Goal: Transaction & Acquisition: Purchase product/service

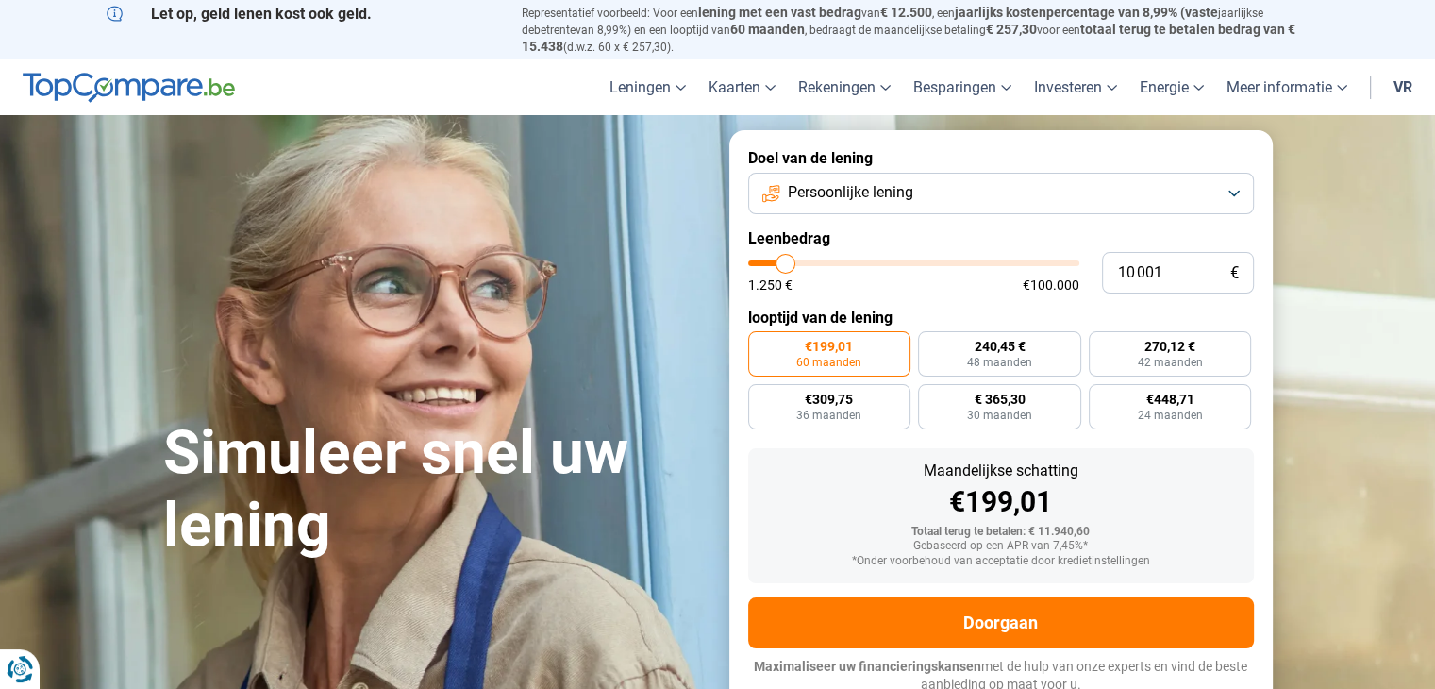
click at [1230, 191] on button "Persoonlijke lening" at bounding box center [1001, 193] width 506 height 41
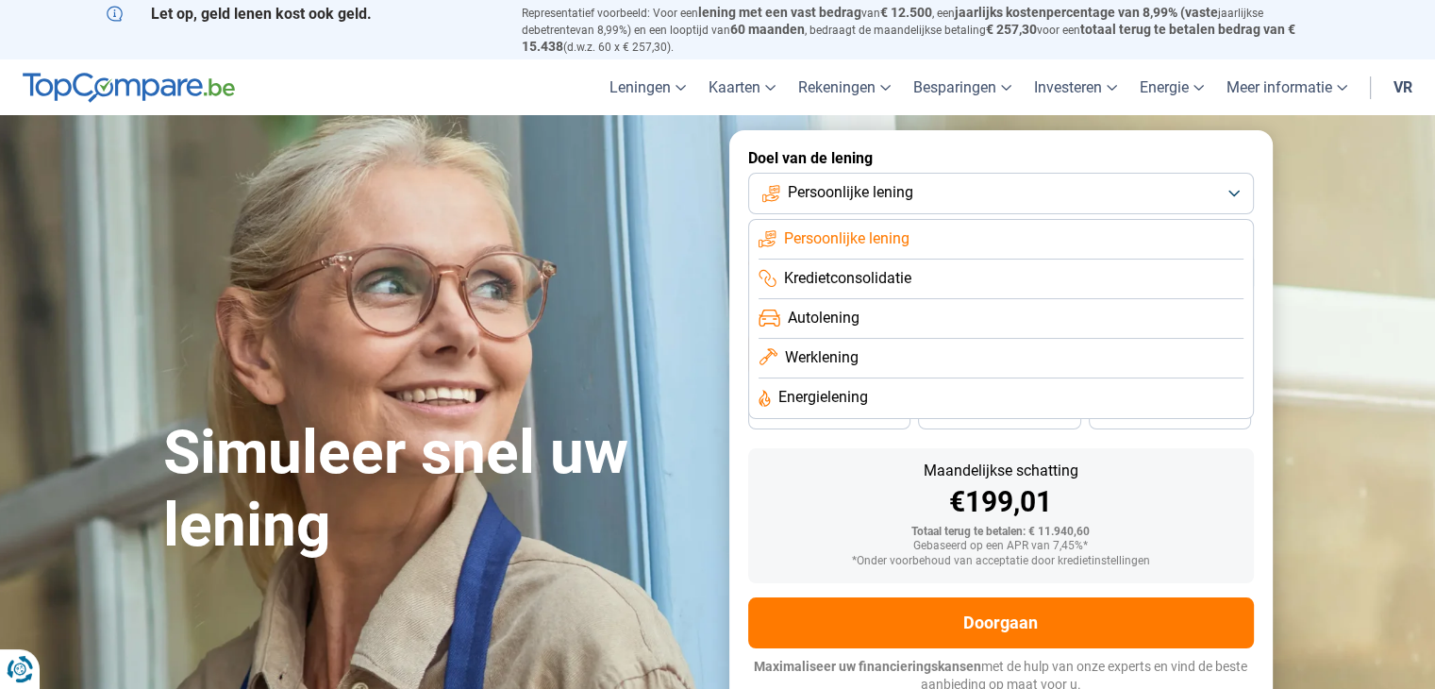
click at [1053, 242] on li "Persoonlijke lening" at bounding box center [1000, 240] width 485 height 40
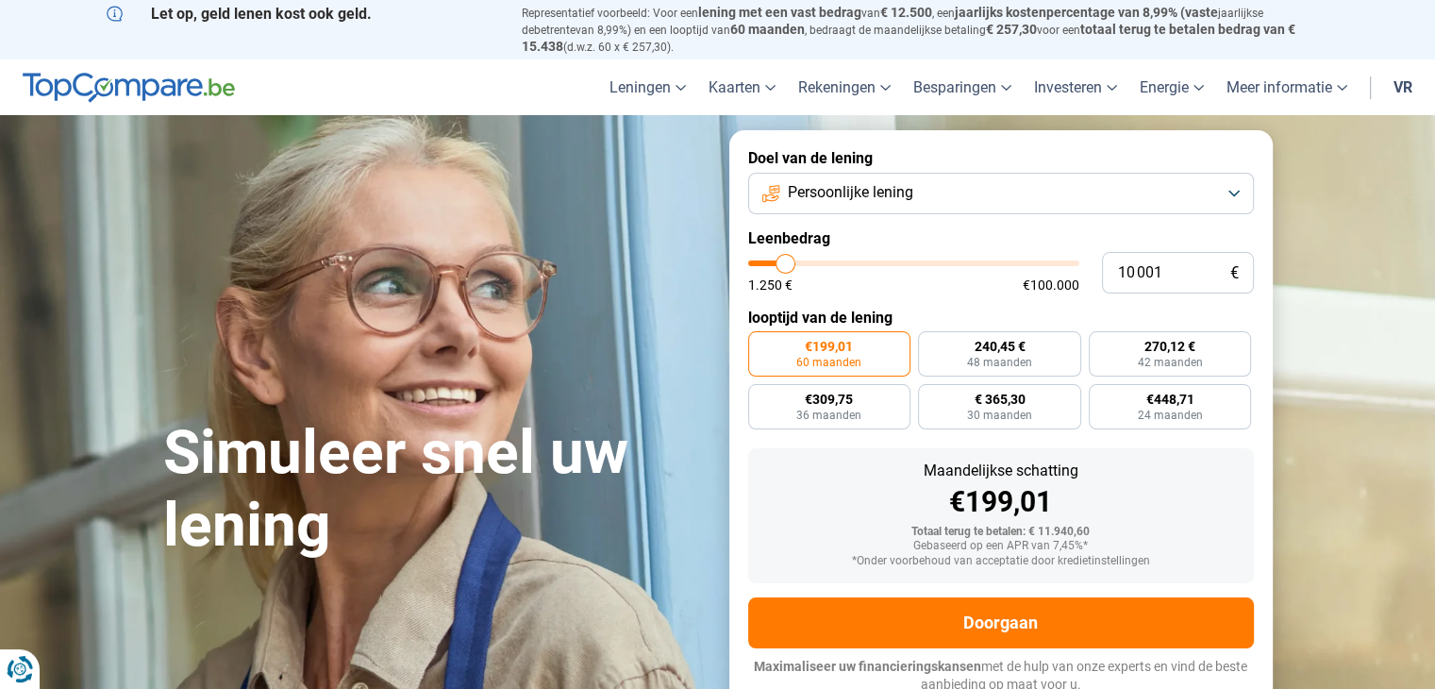
click at [1224, 193] on button "Persoonlijke lening" at bounding box center [1001, 193] width 506 height 41
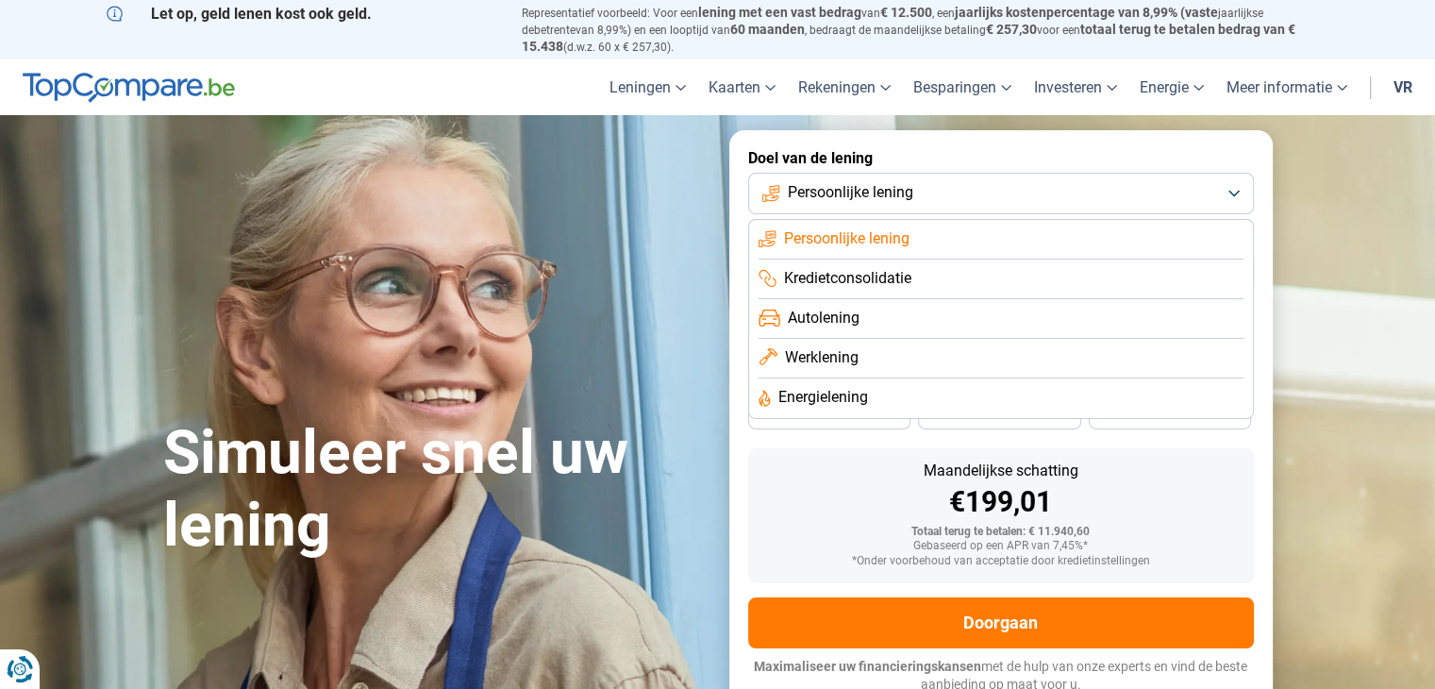
click at [1235, 194] on button "Persoonlijke lening" at bounding box center [1001, 193] width 506 height 41
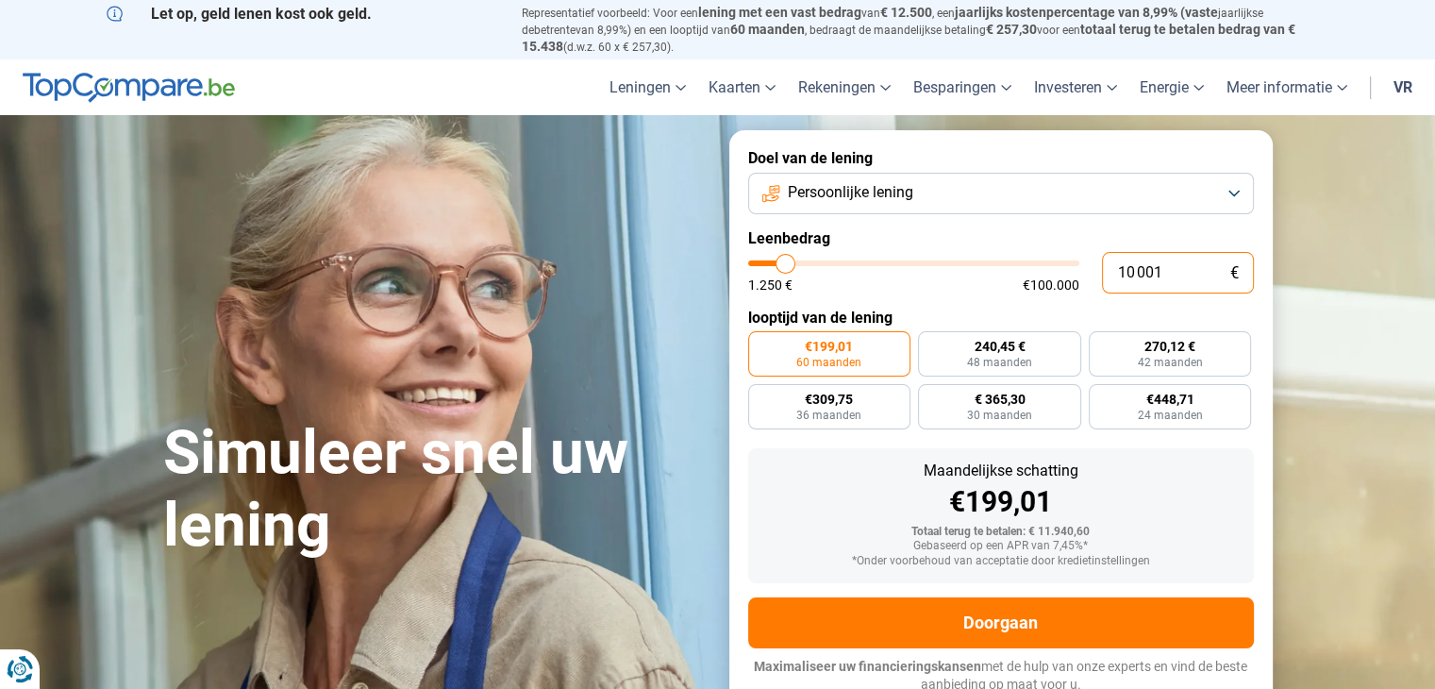
click at [1186, 270] on input "10 001" at bounding box center [1178, 272] width 152 height 41
type input "1 000"
type input "1250"
type input "100"
type input "1250"
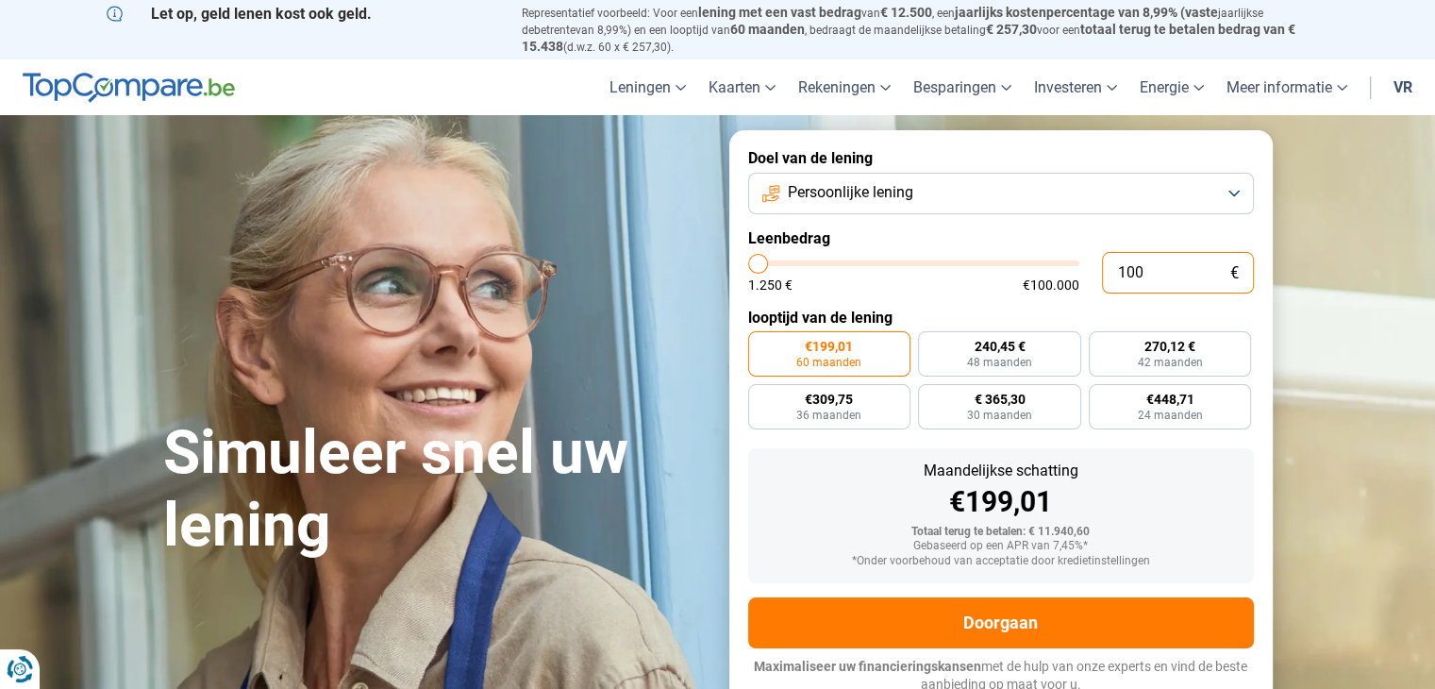
type input "10"
type input "1250"
type input "1"
type input "1250"
type input "1 250"
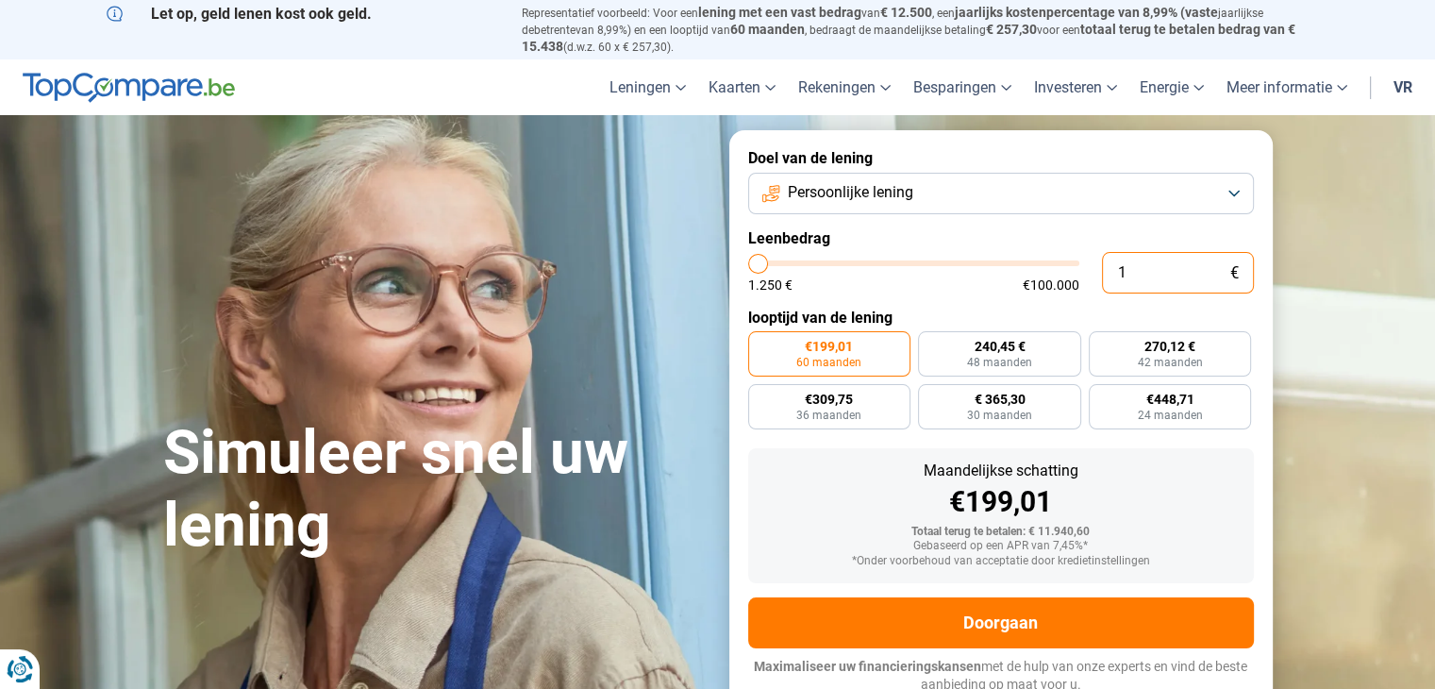
type input "1250"
radio input "true"
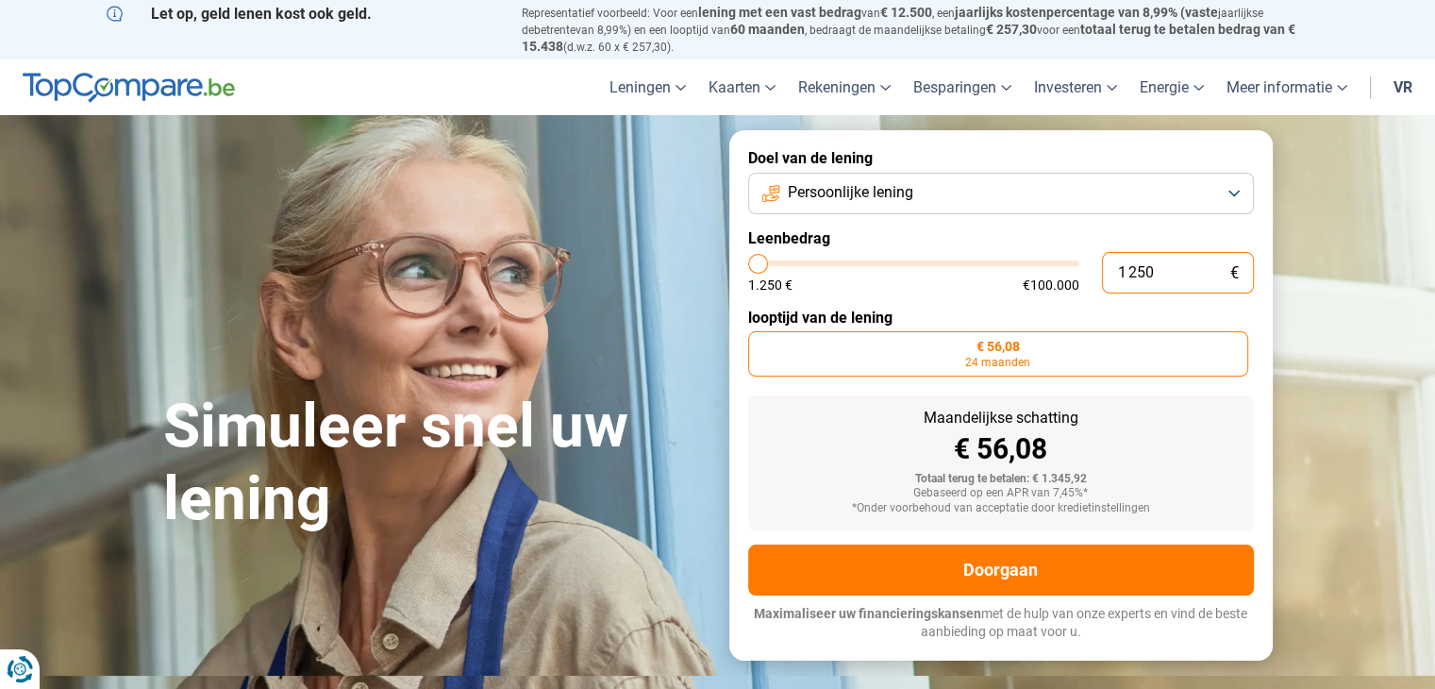
type input "15 000"
type input "15000"
radio input "false"
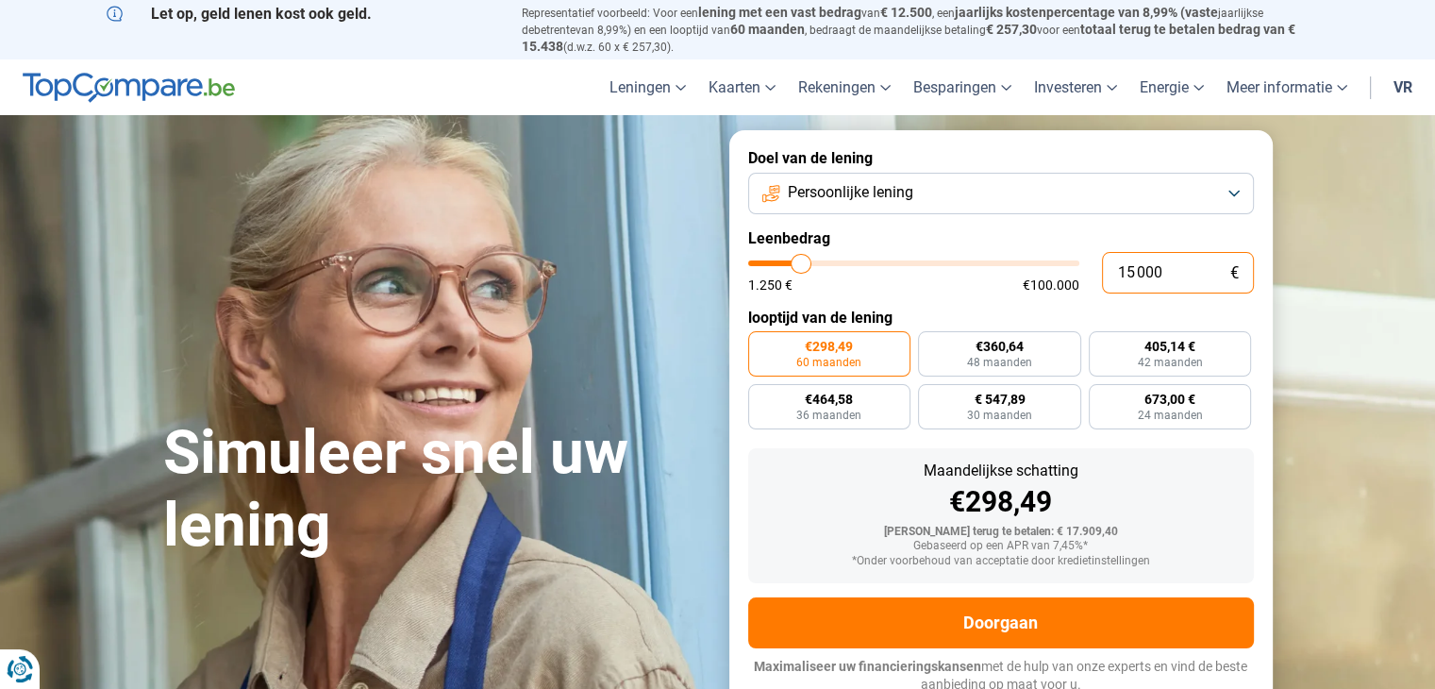
scroll to position [8, 0]
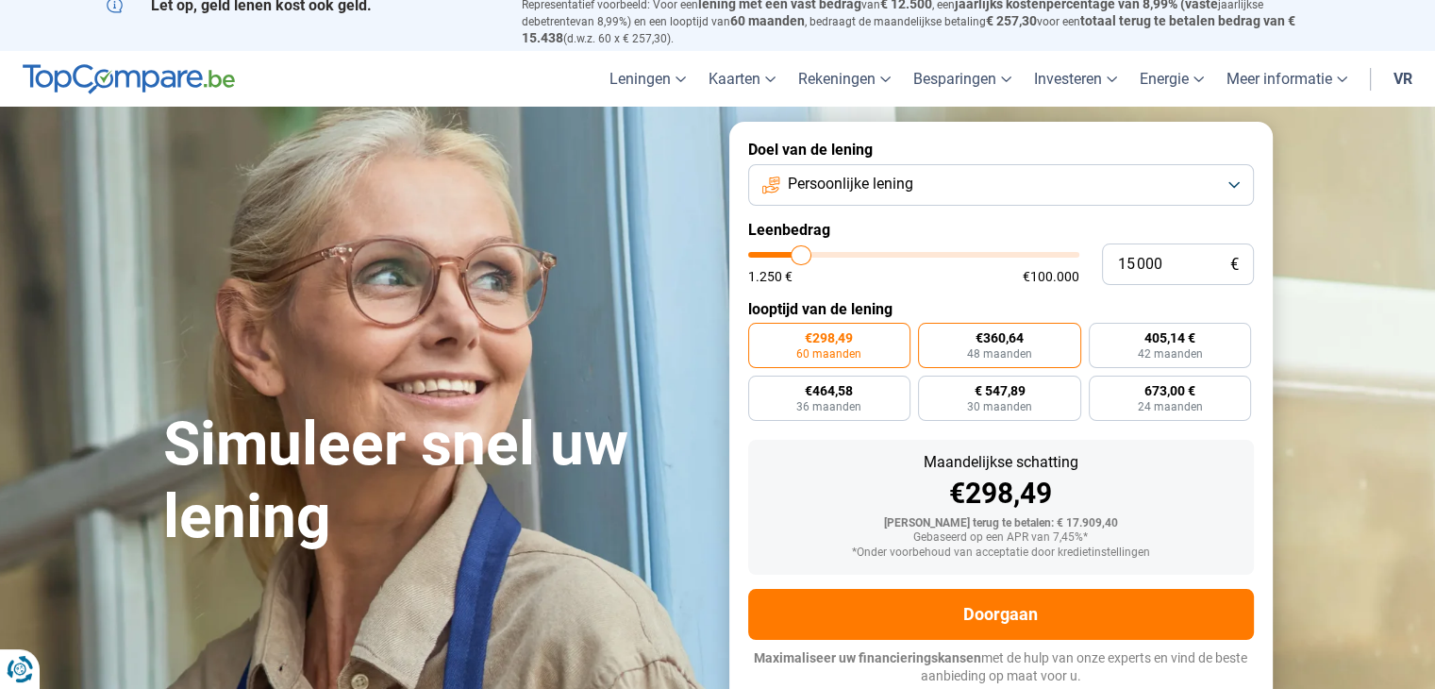
click at [1012, 348] on font "48 maanden" at bounding box center [999, 353] width 65 height 13
click at [930, 335] on input "€360,64 48 maanden" at bounding box center [924, 329] width 12 height 12
radio input "true"
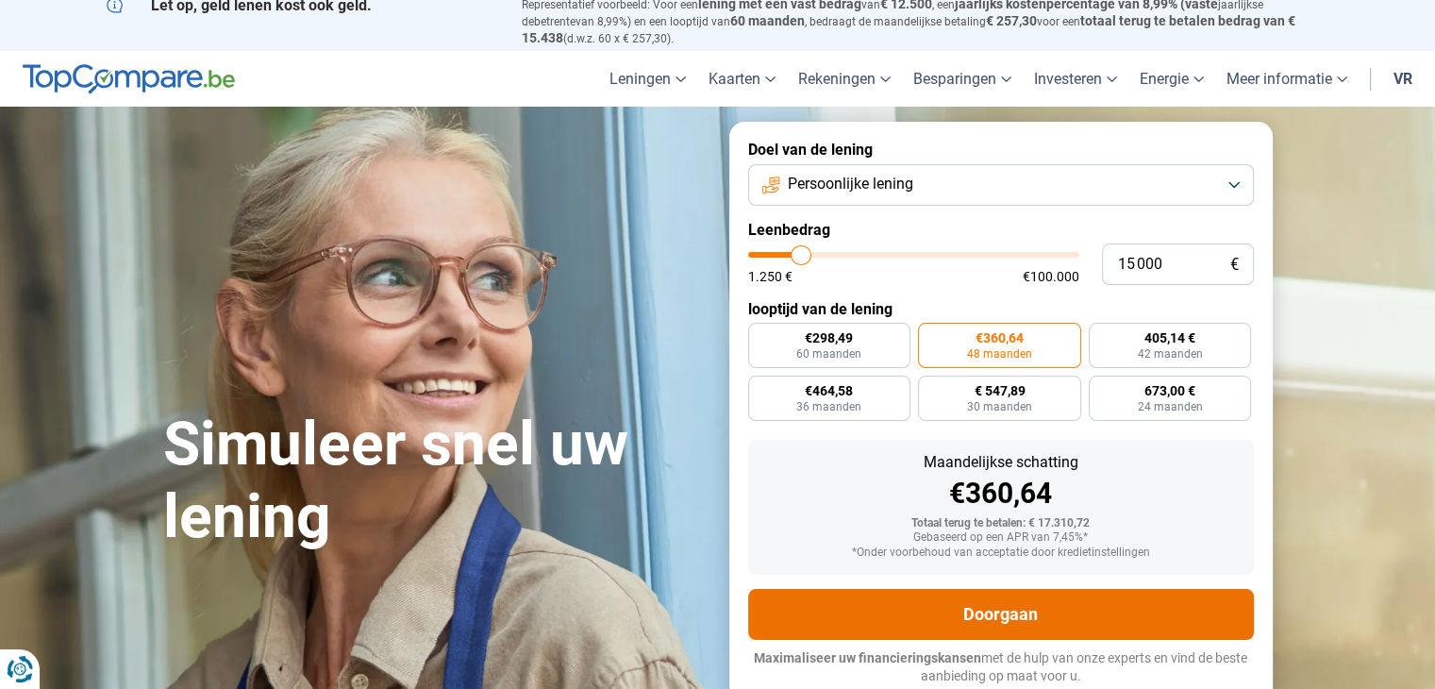
click at [1016, 620] on font "Doorgaan" at bounding box center [1000, 614] width 75 height 20
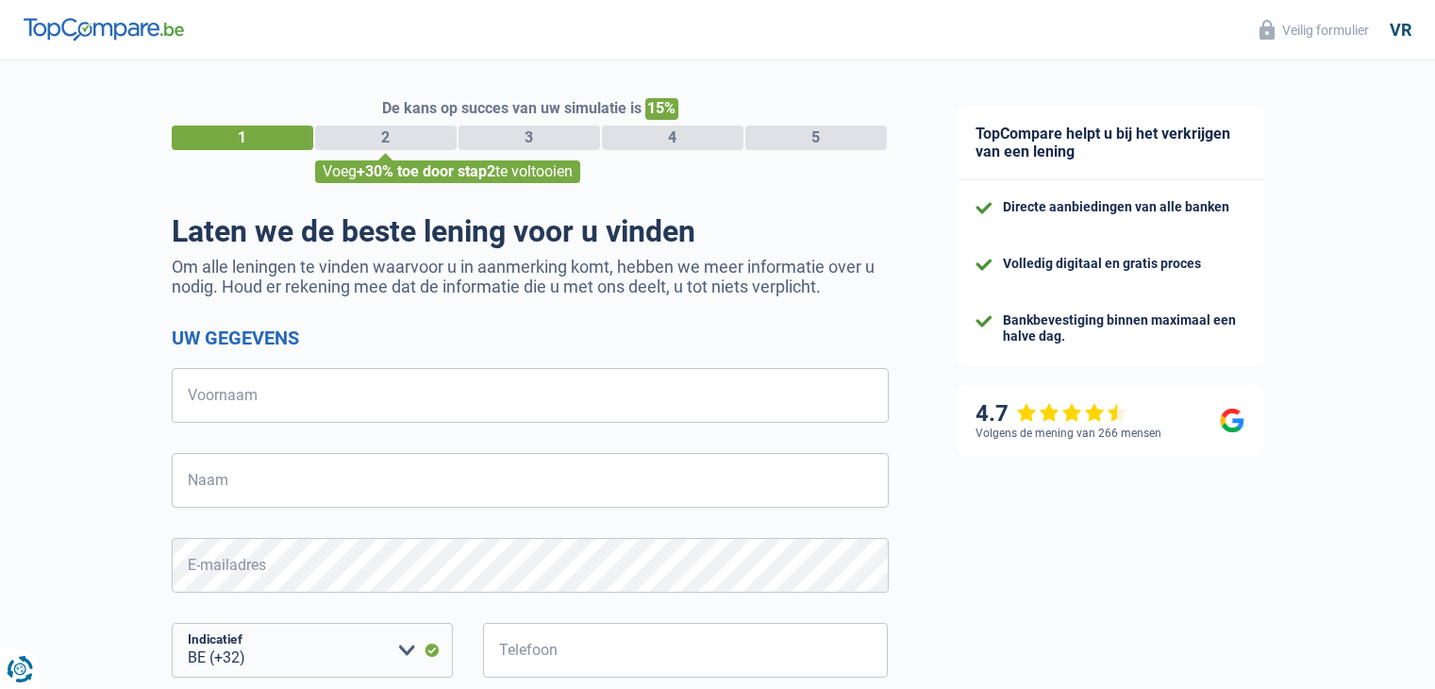
select select "32"
